Goal: Information Seeking & Learning: Compare options

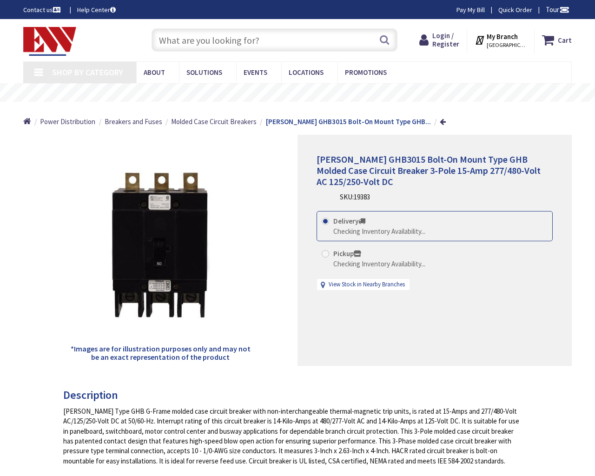
type input "[STREET_ADDRESS]"
